Goal: Check status: Check status

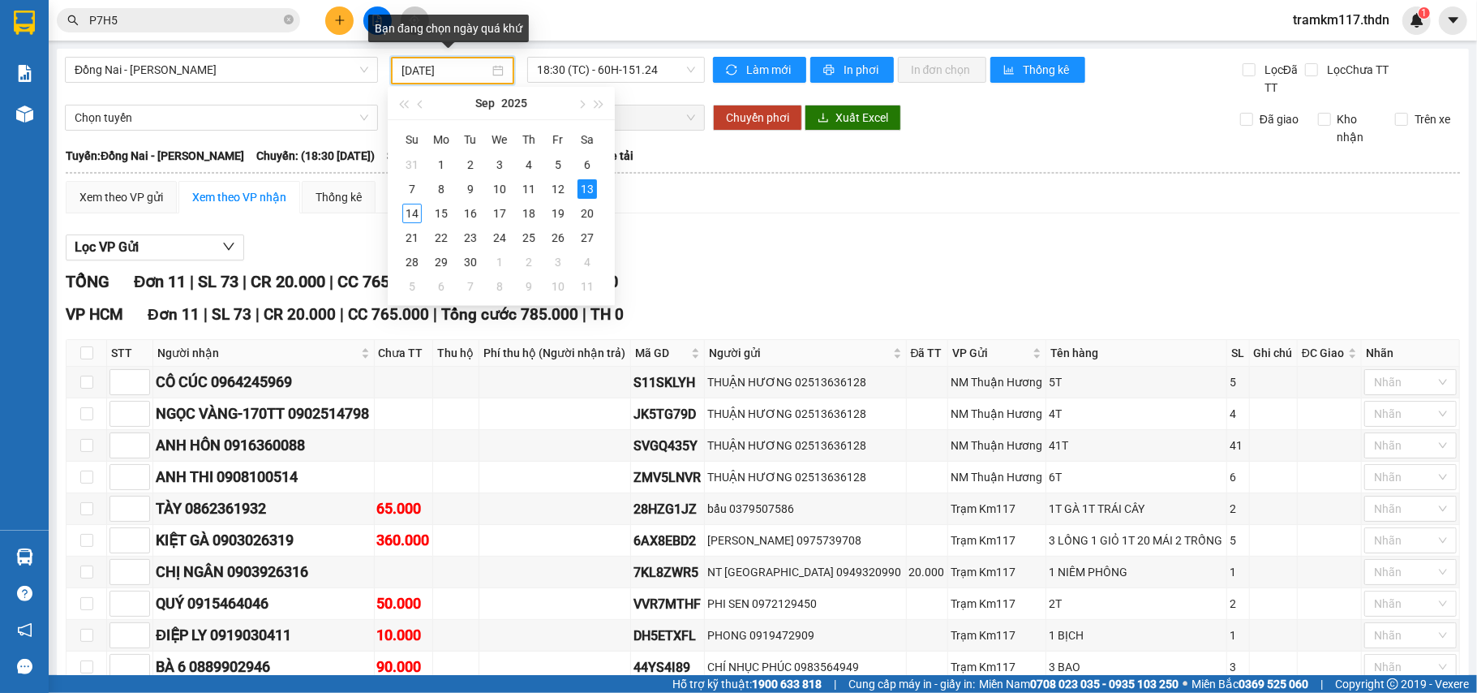
click at [461, 67] on input "[DATE]" at bounding box center [445, 71] width 88 height 18
click at [498, 191] on div "10" at bounding box center [499, 188] width 19 height 19
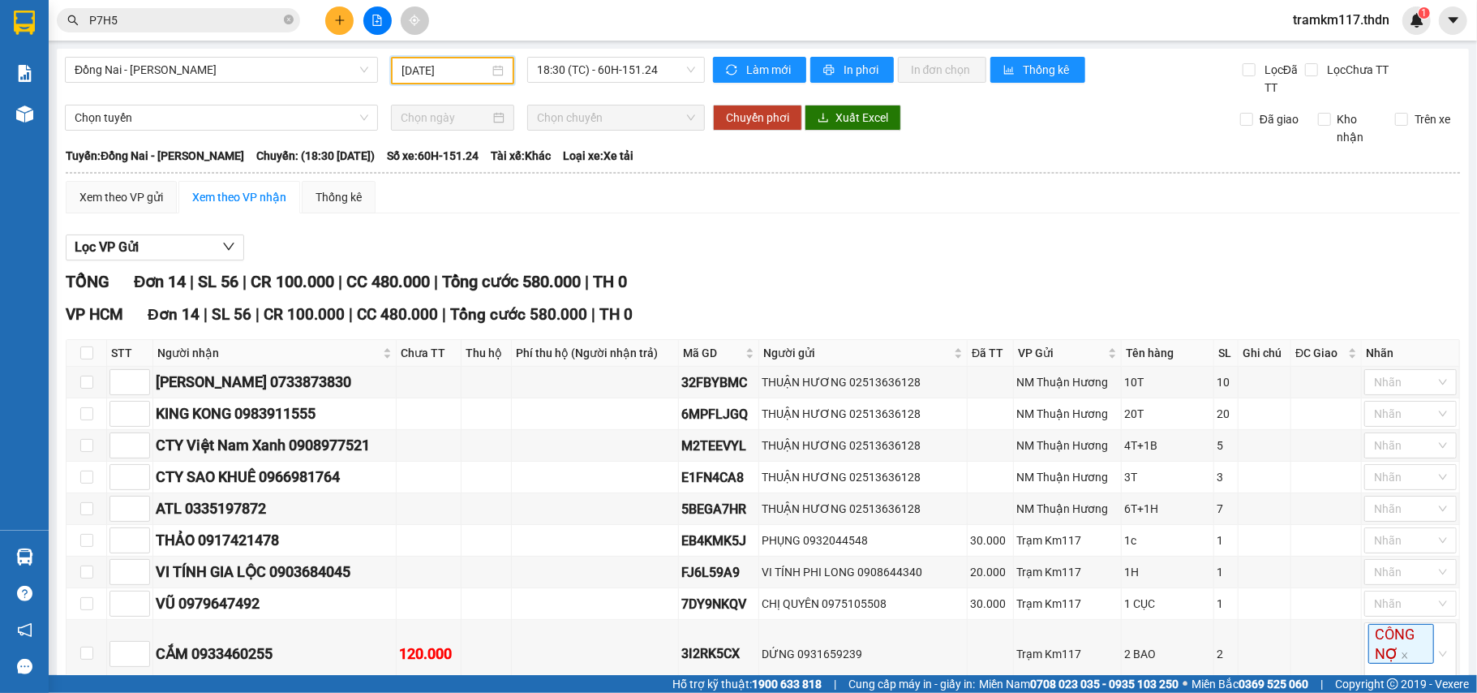
click at [436, 69] on input "[DATE]" at bounding box center [445, 71] width 88 height 18
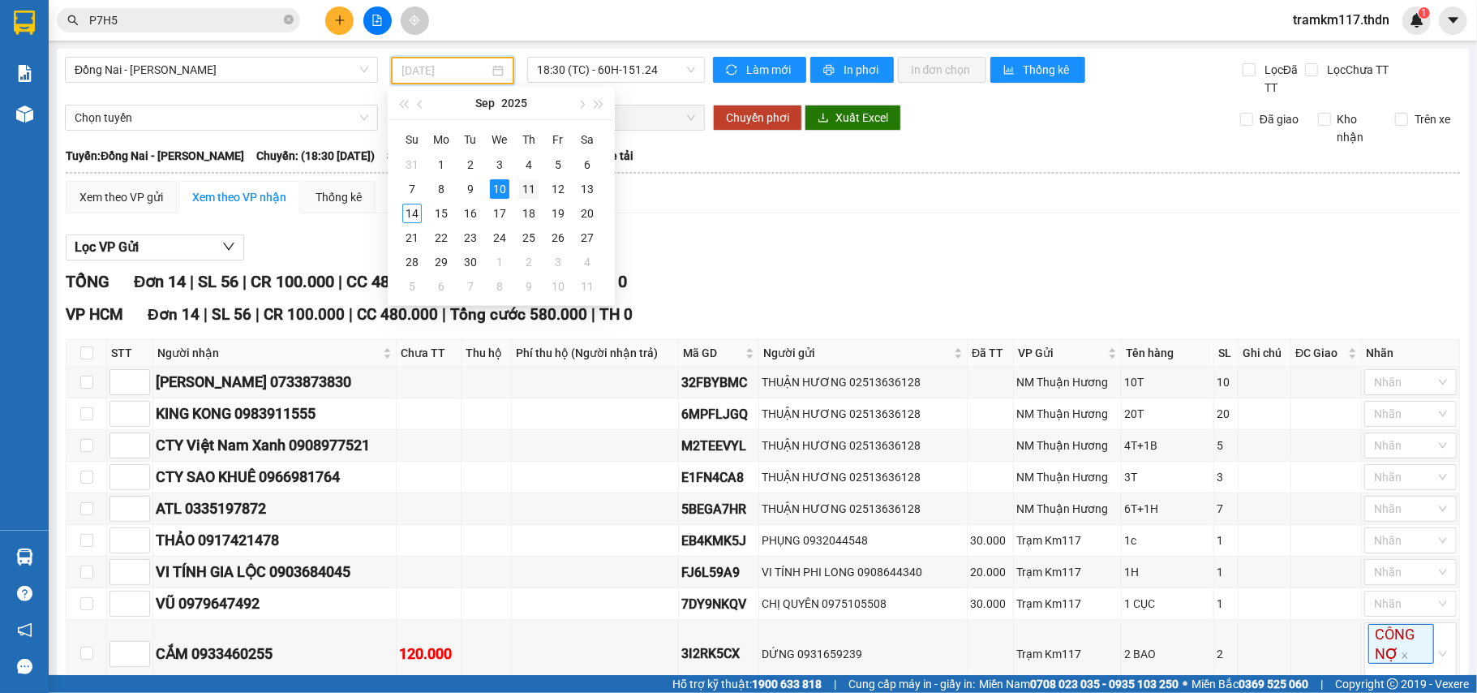
click at [524, 187] on div "11" at bounding box center [528, 188] width 19 height 19
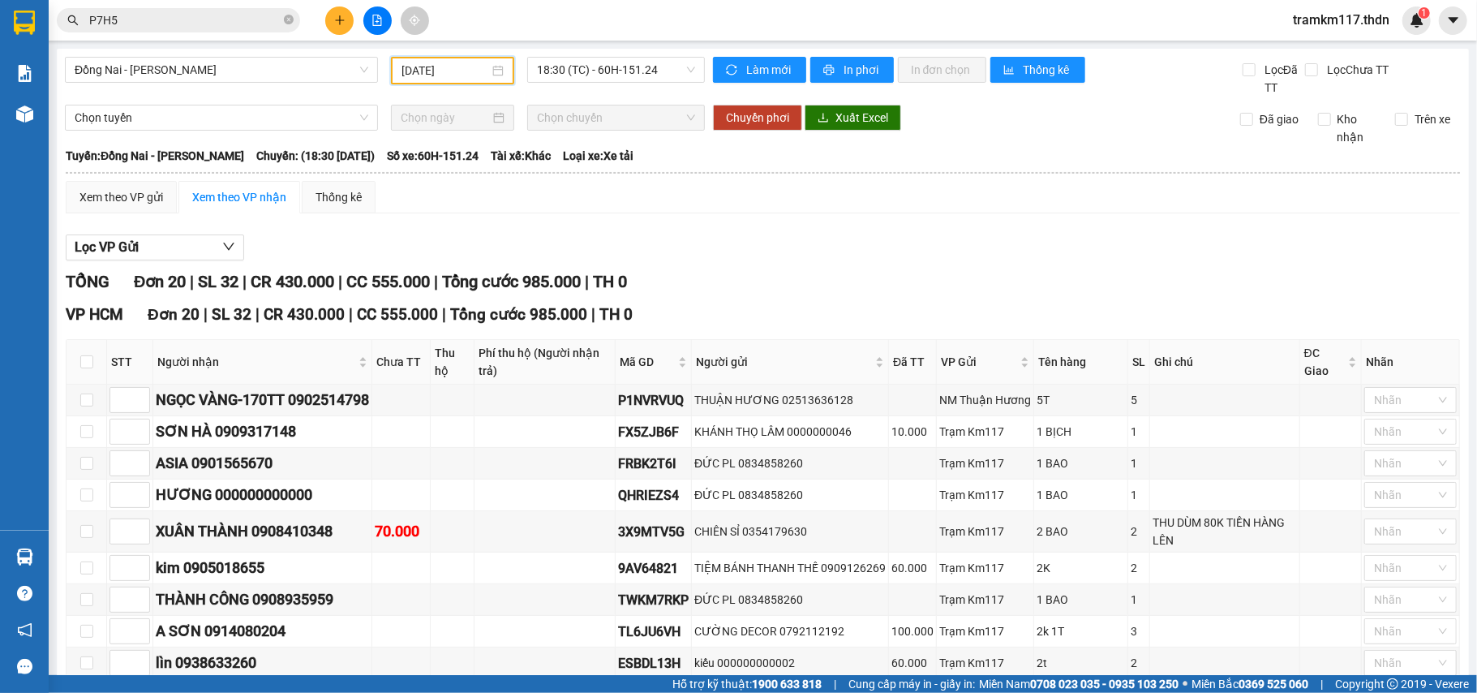
click at [436, 68] on input "[DATE]" at bounding box center [445, 71] width 88 height 18
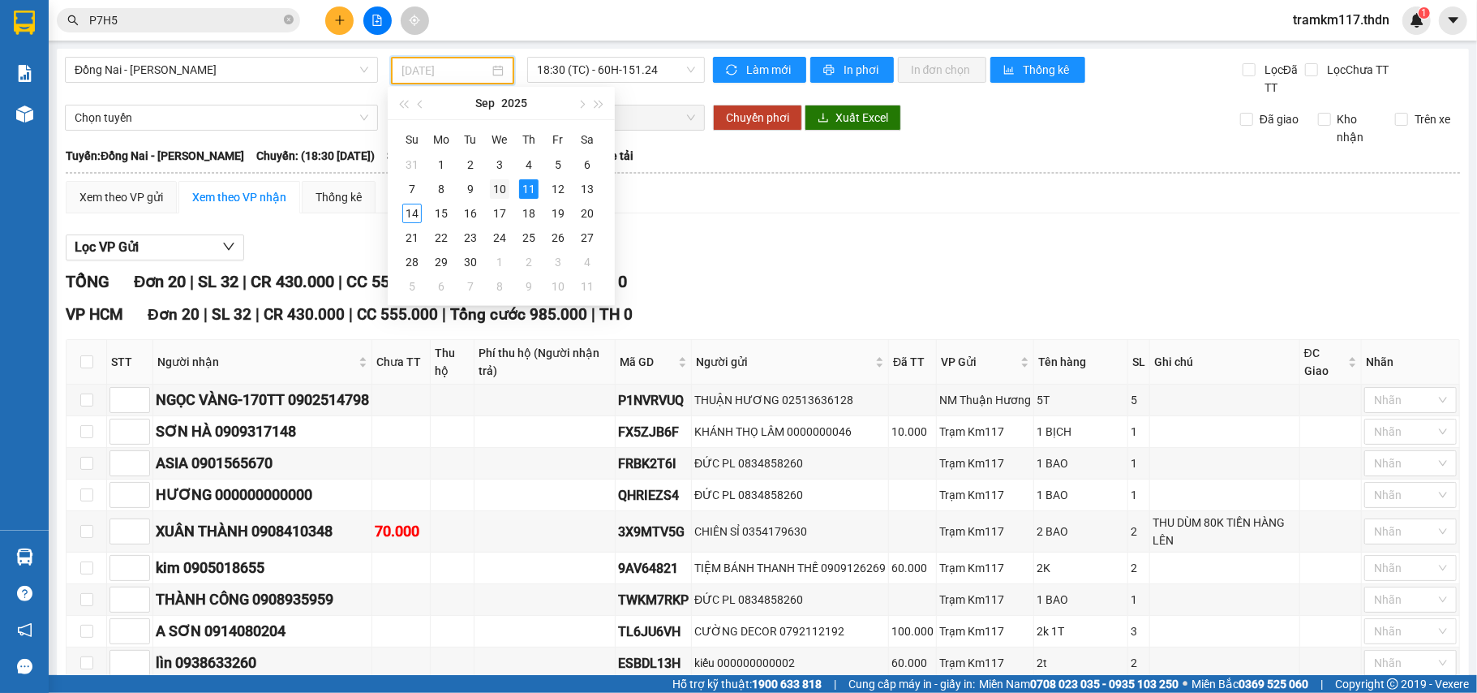
click at [496, 185] on div "10" at bounding box center [499, 188] width 19 height 19
type input "[DATE]"
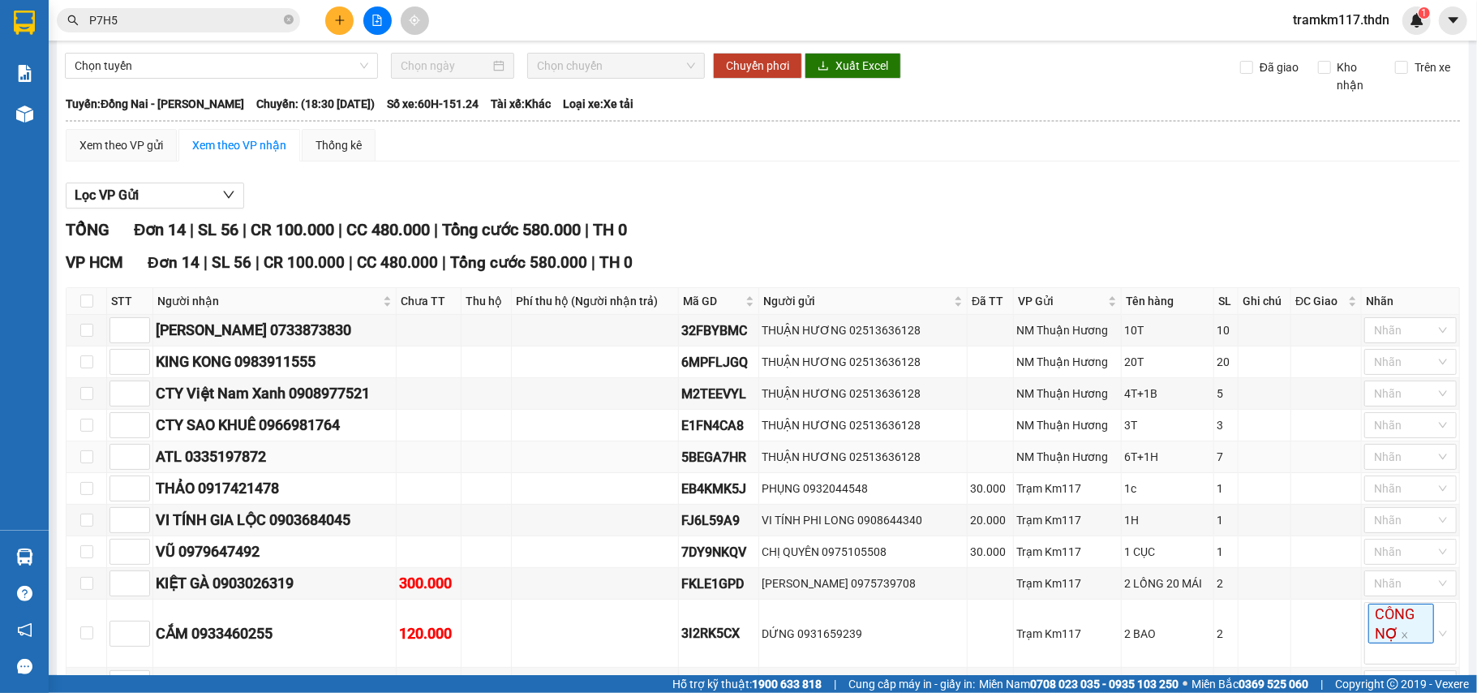
scroll to position [268, 0]
